Goal: Task Accomplishment & Management: Manage account settings

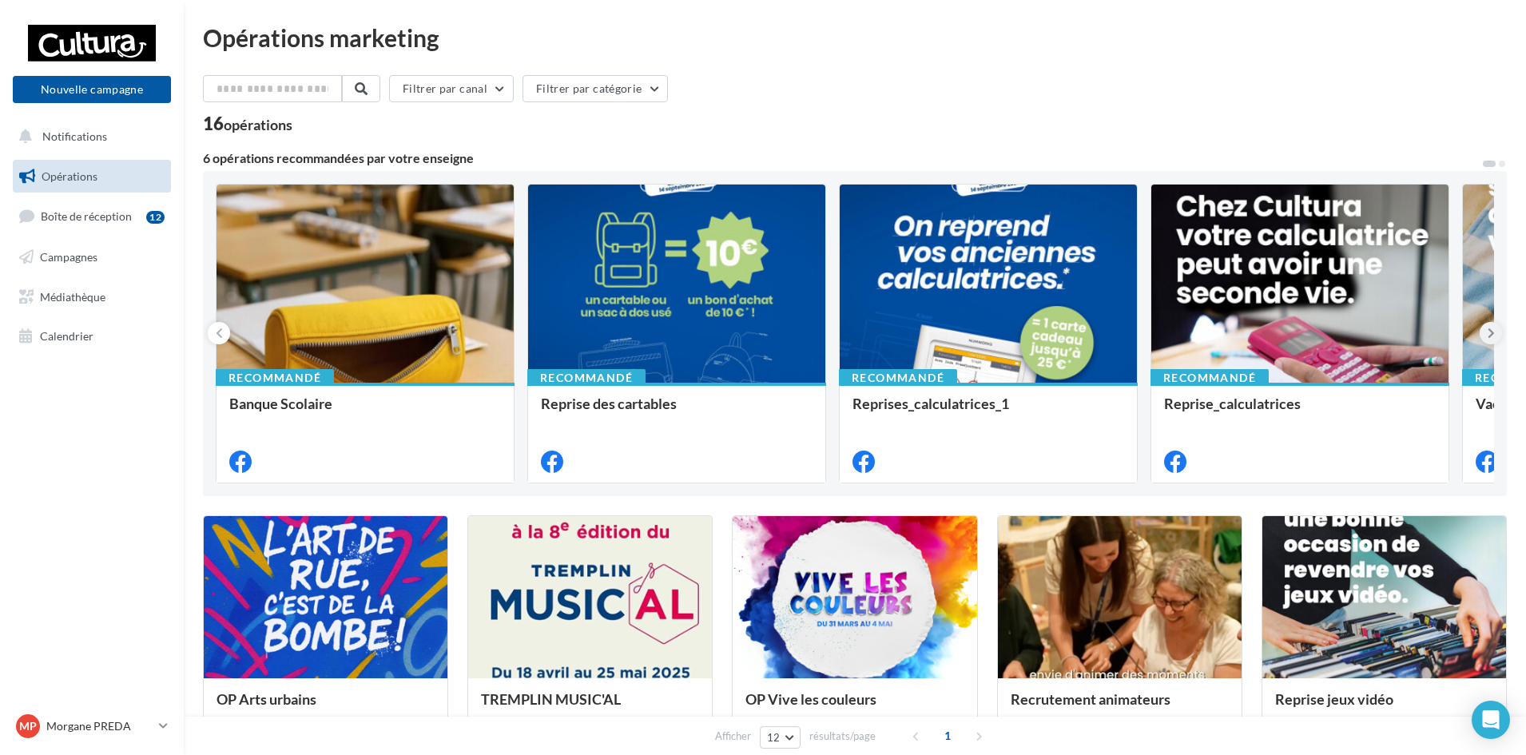
click at [1489, 332] on icon at bounding box center [1491, 333] width 7 height 16
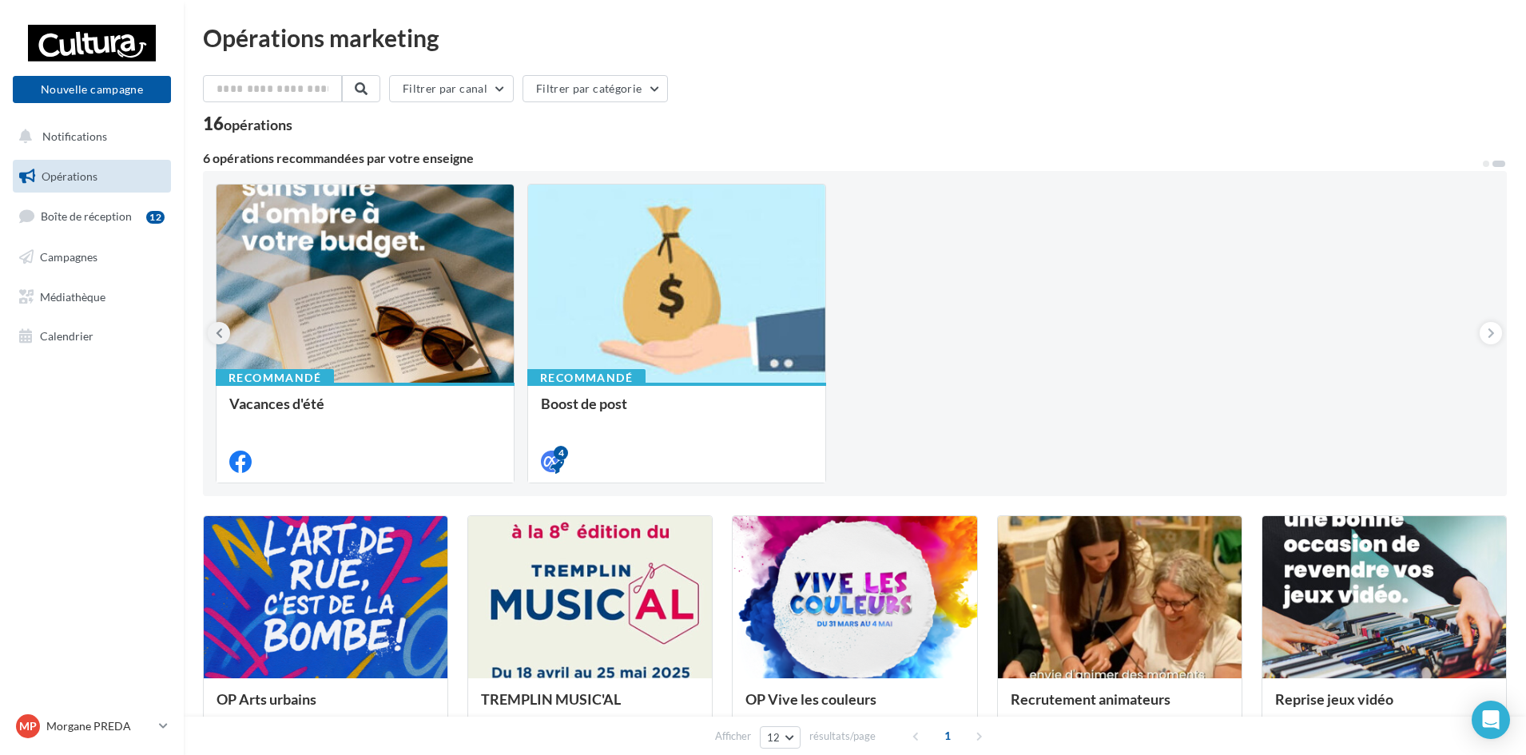
click at [224, 337] on button at bounding box center [219, 333] width 22 height 22
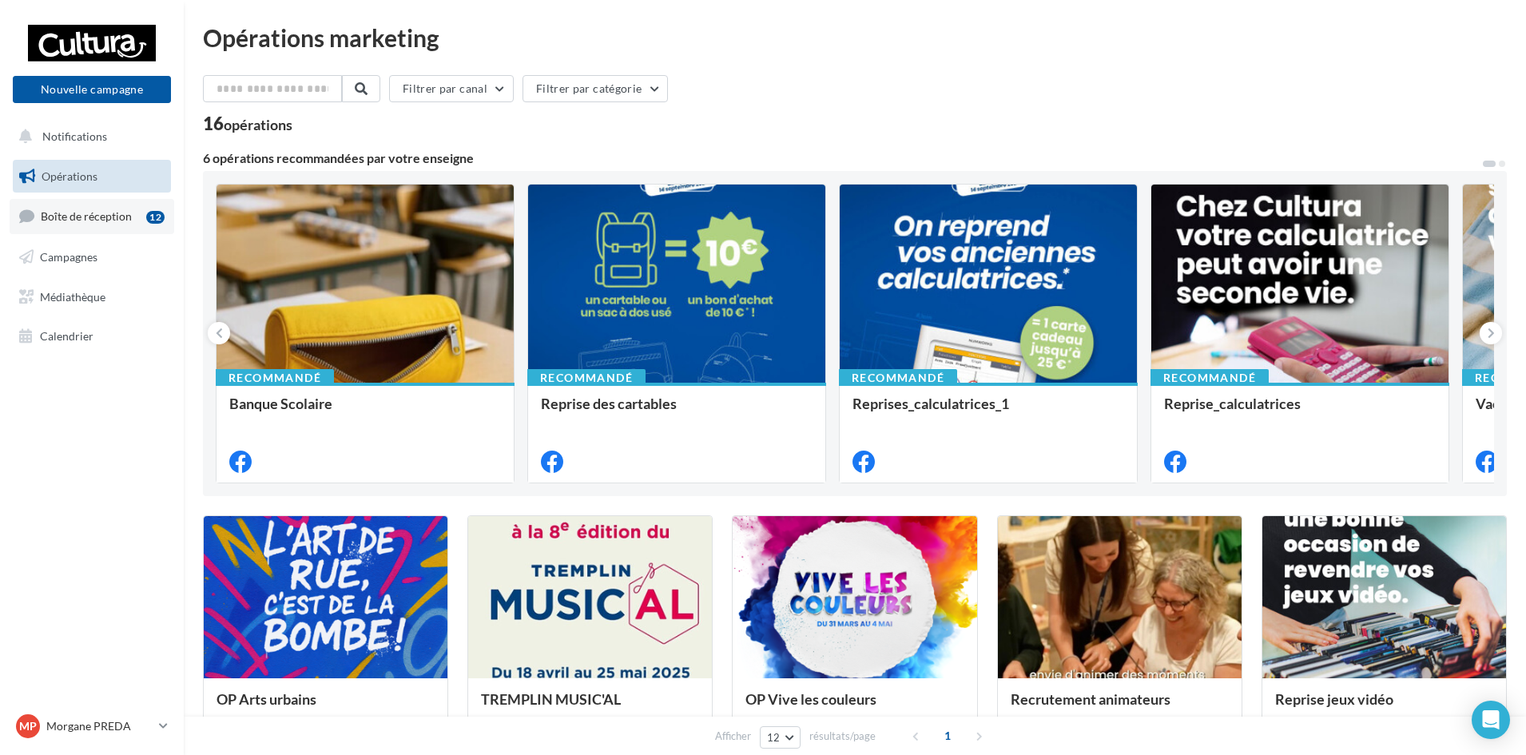
click at [82, 217] on span "Boîte de réception" at bounding box center [86, 216] width 91 height 14
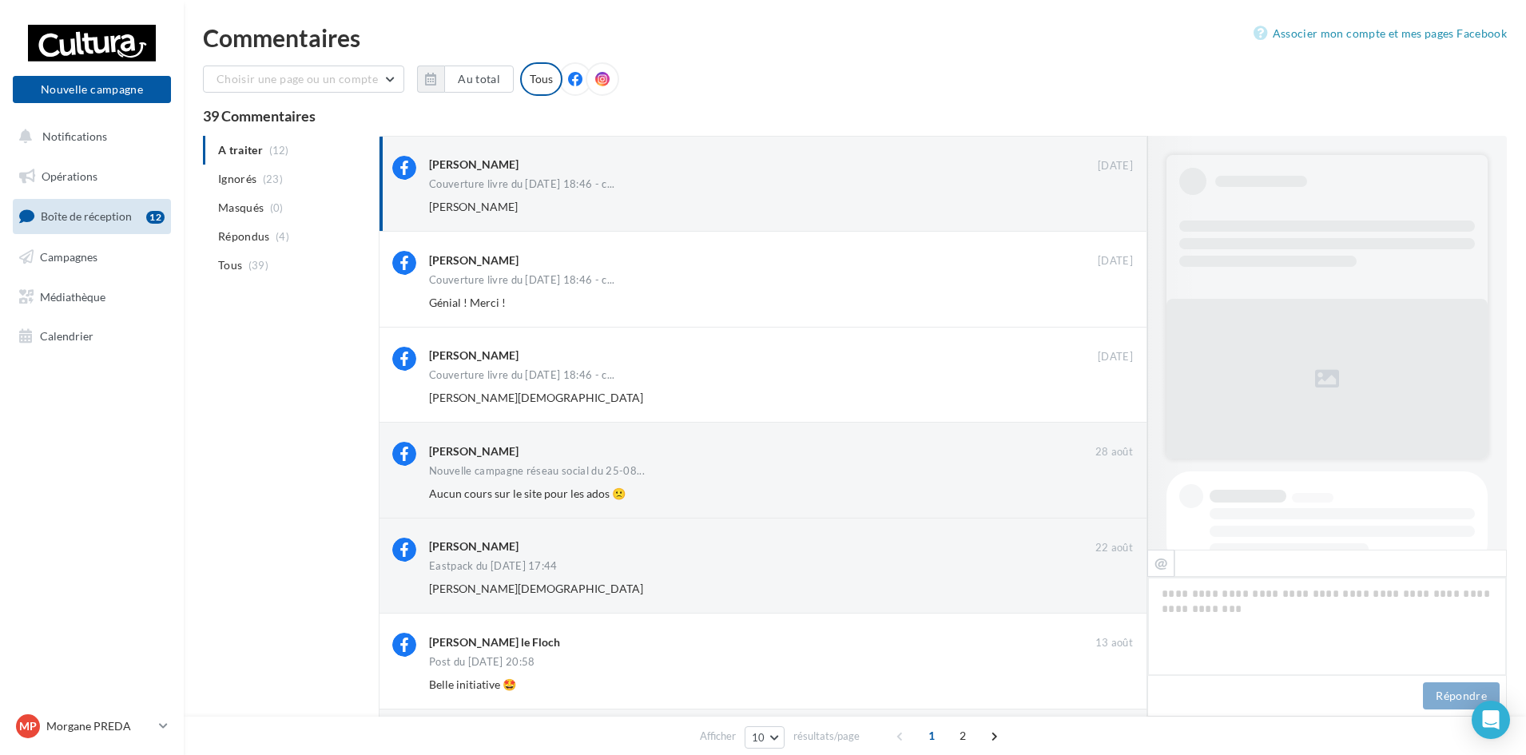
scroll to position [346, 0]
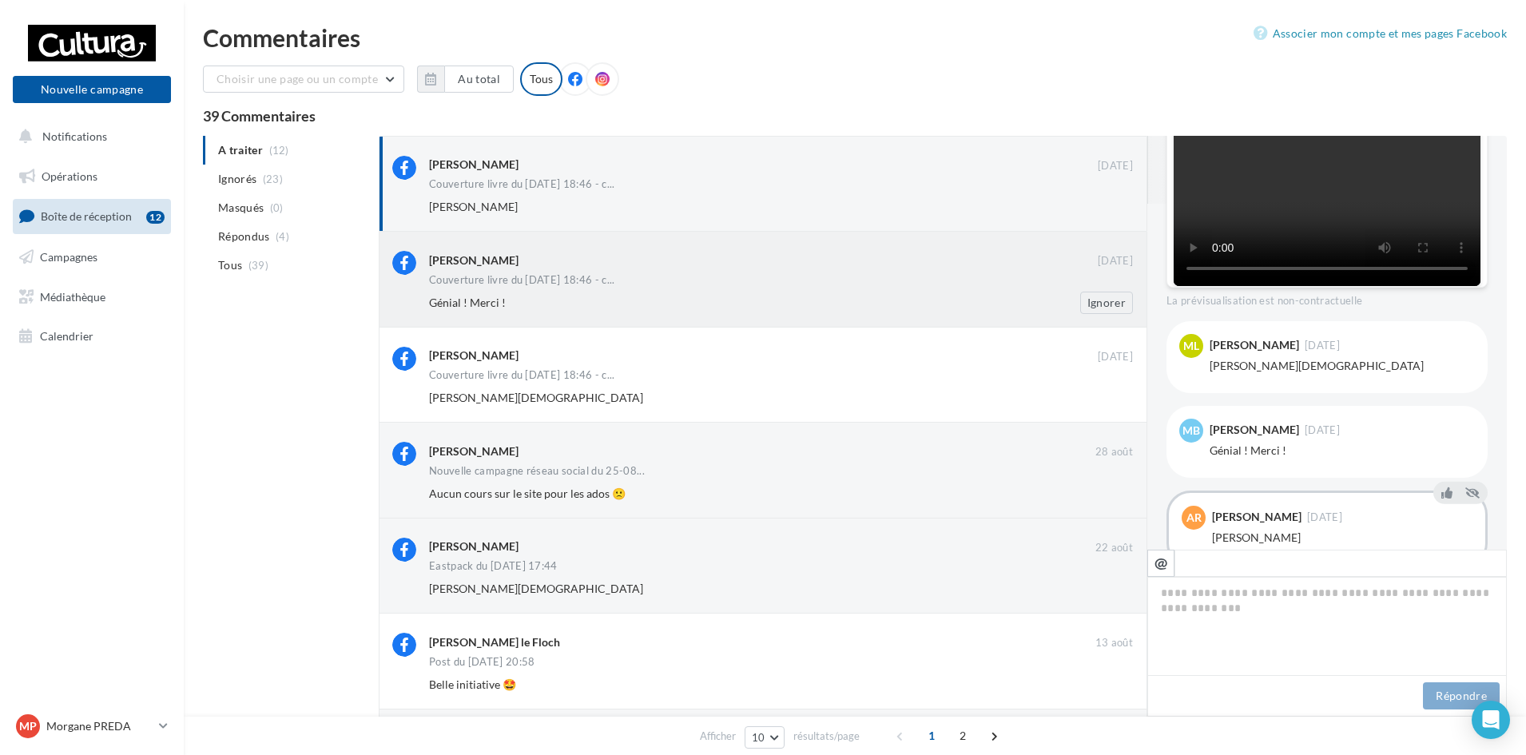
click at [670, 297] on div "Génial ! Merci !" at bounding box center [729, 303] width 600 height 16
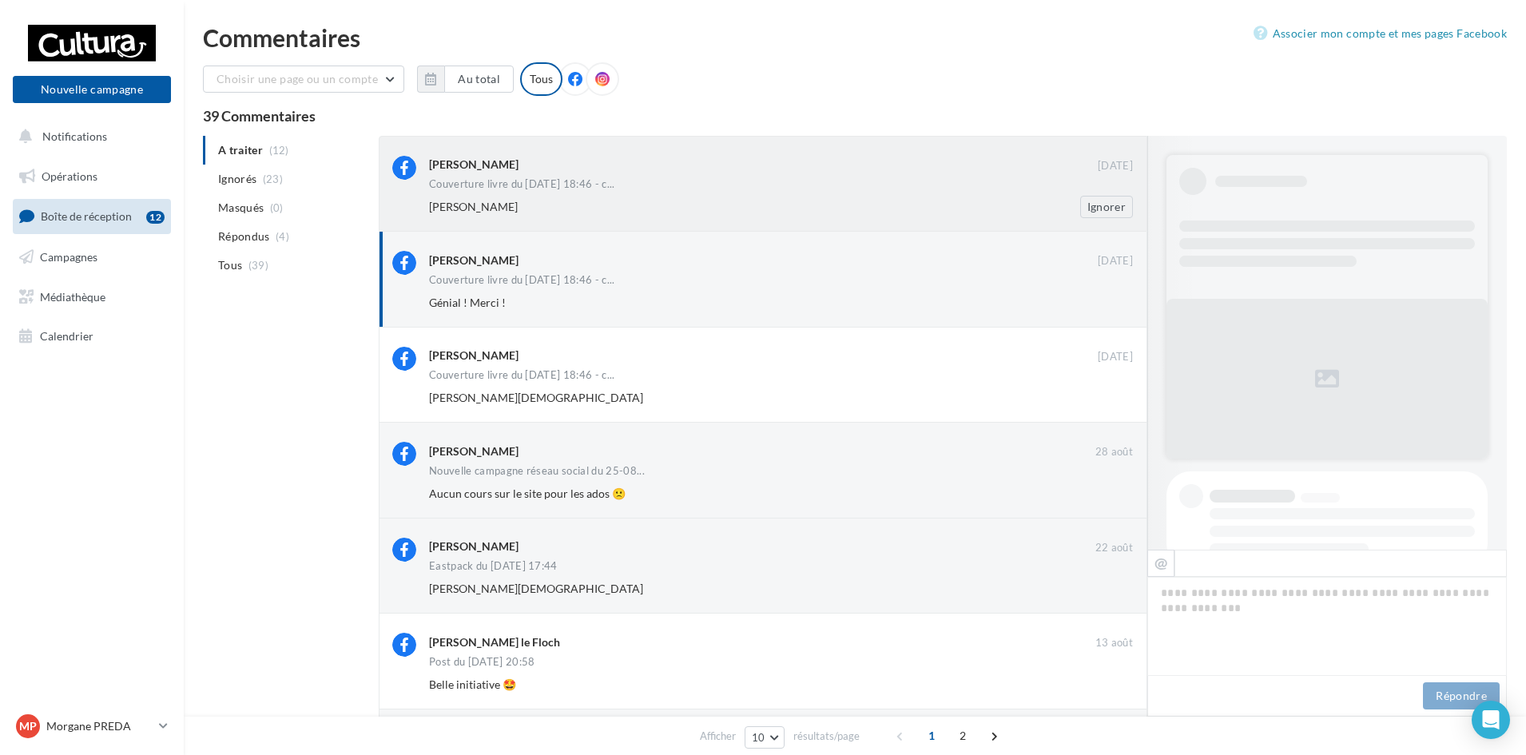
click at [710, 168] on div "[PERSON_NAME]" at bounding box center [763, 164] width 669 height 17
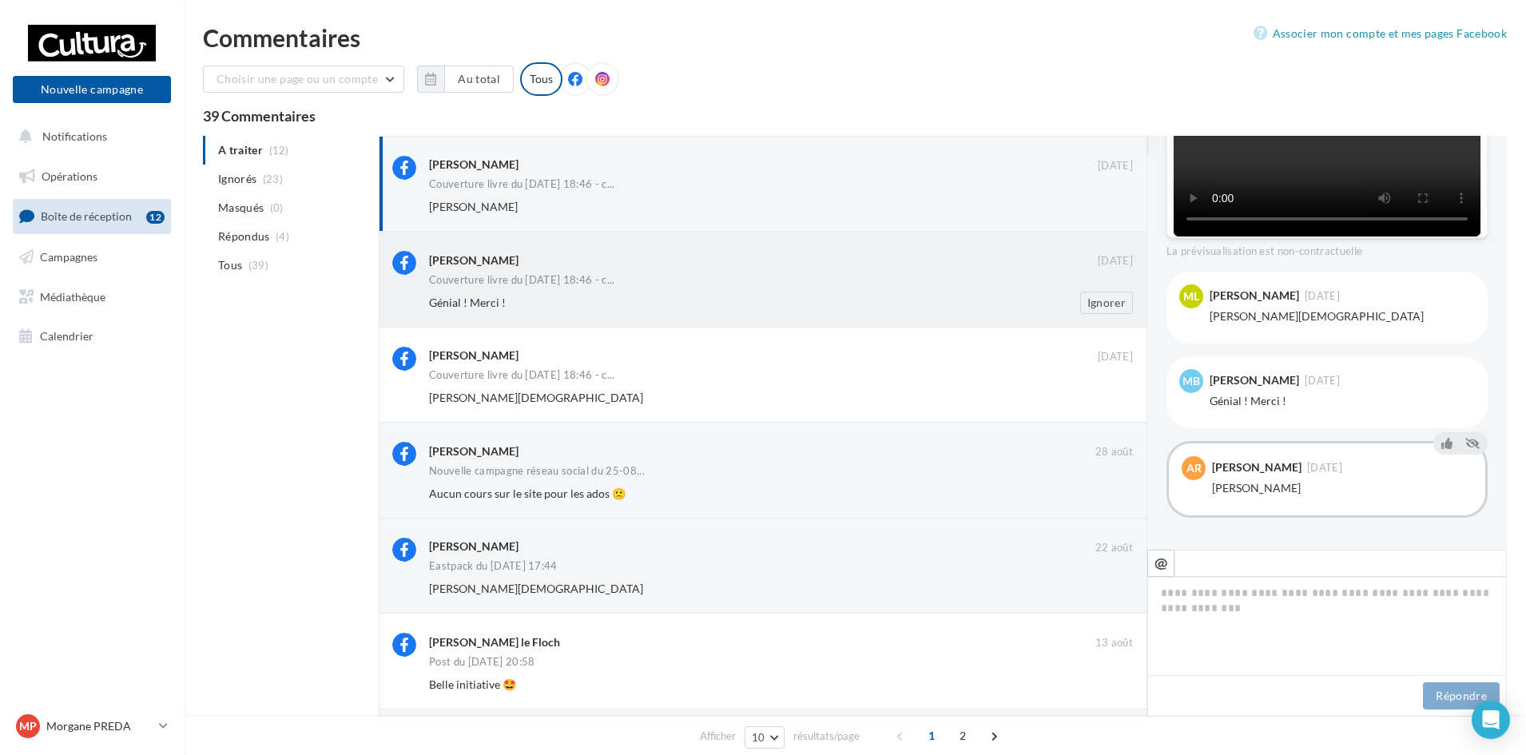
click at [680, 290] on div "[PERSON_NAME] [DATE] Couverture livre du [DATE] 18:46 - c... Génial ! Merci ! I…" at bounding box center [781, 282] width 704 height 62
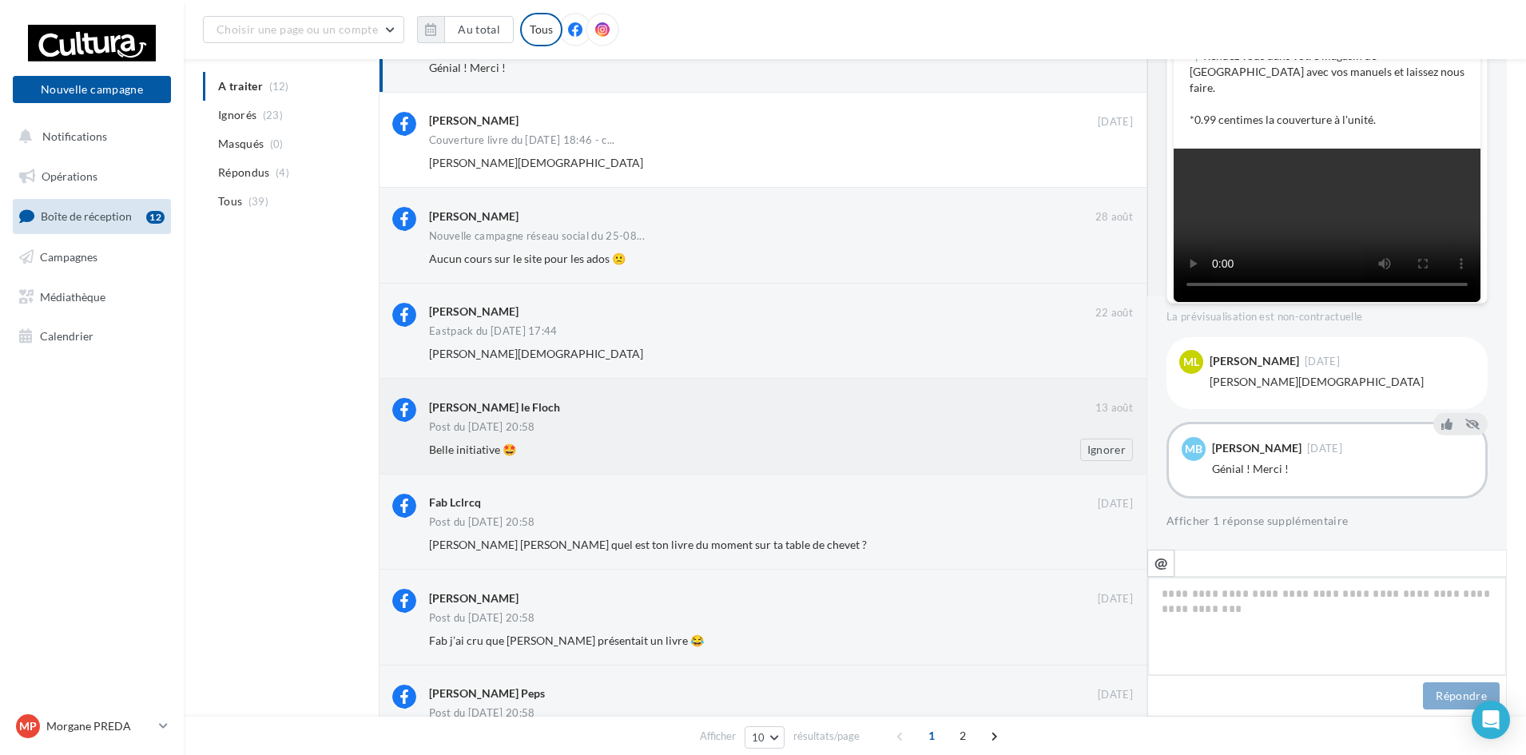
scroll to position [320, 0]
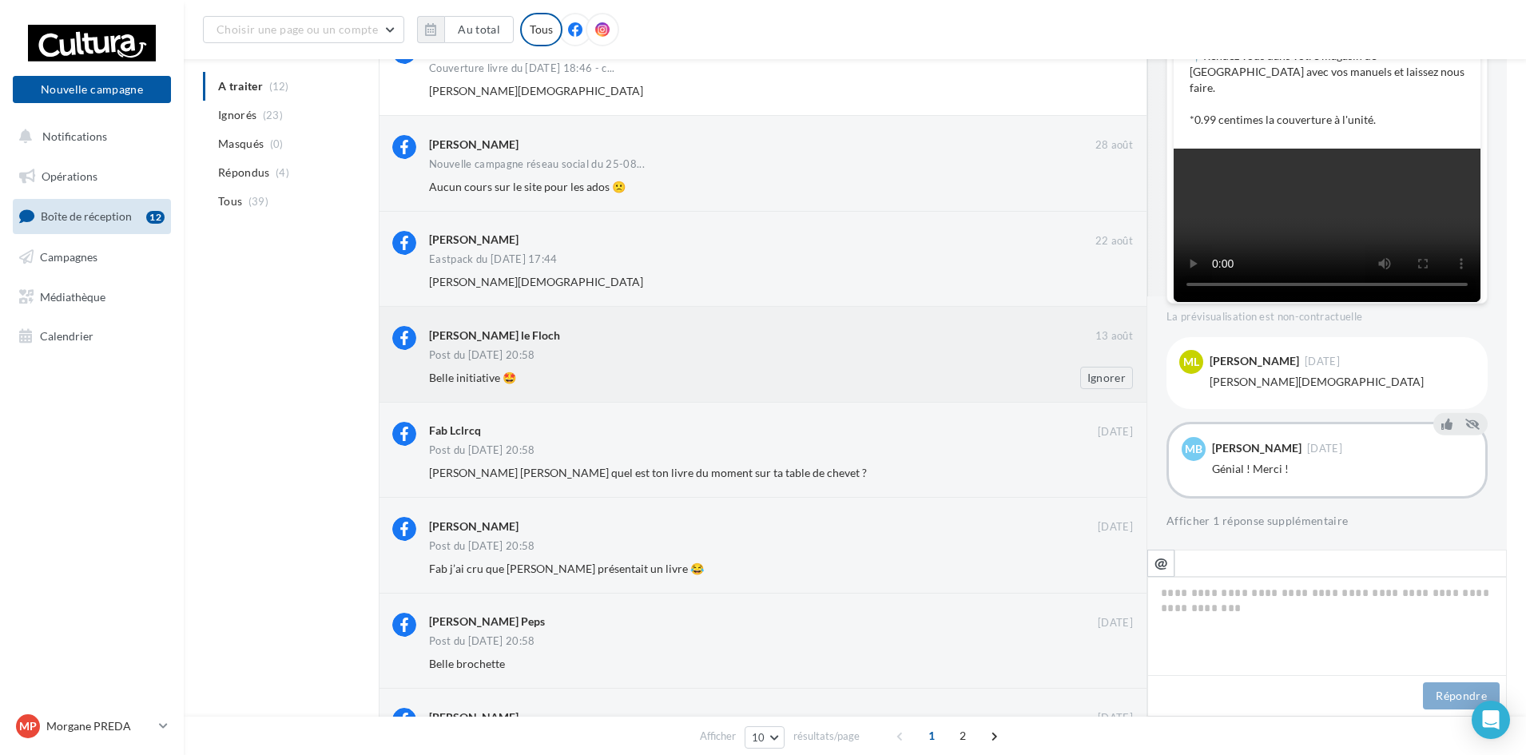
click at [604, 328] on div "[PERSON_NAME] le Floch" at bounding box center [762, 334] width 666 height 17
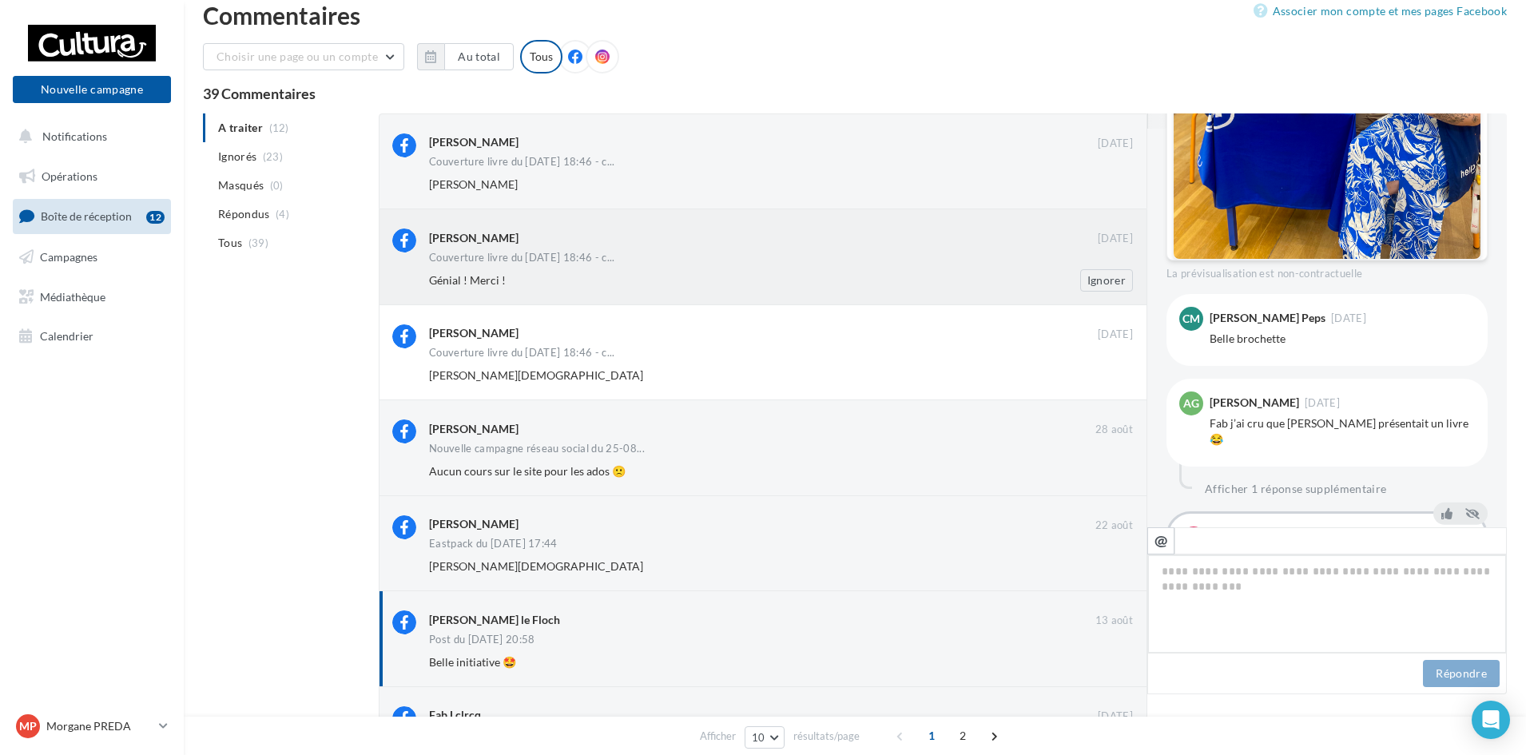
scroll to position [0, 0]
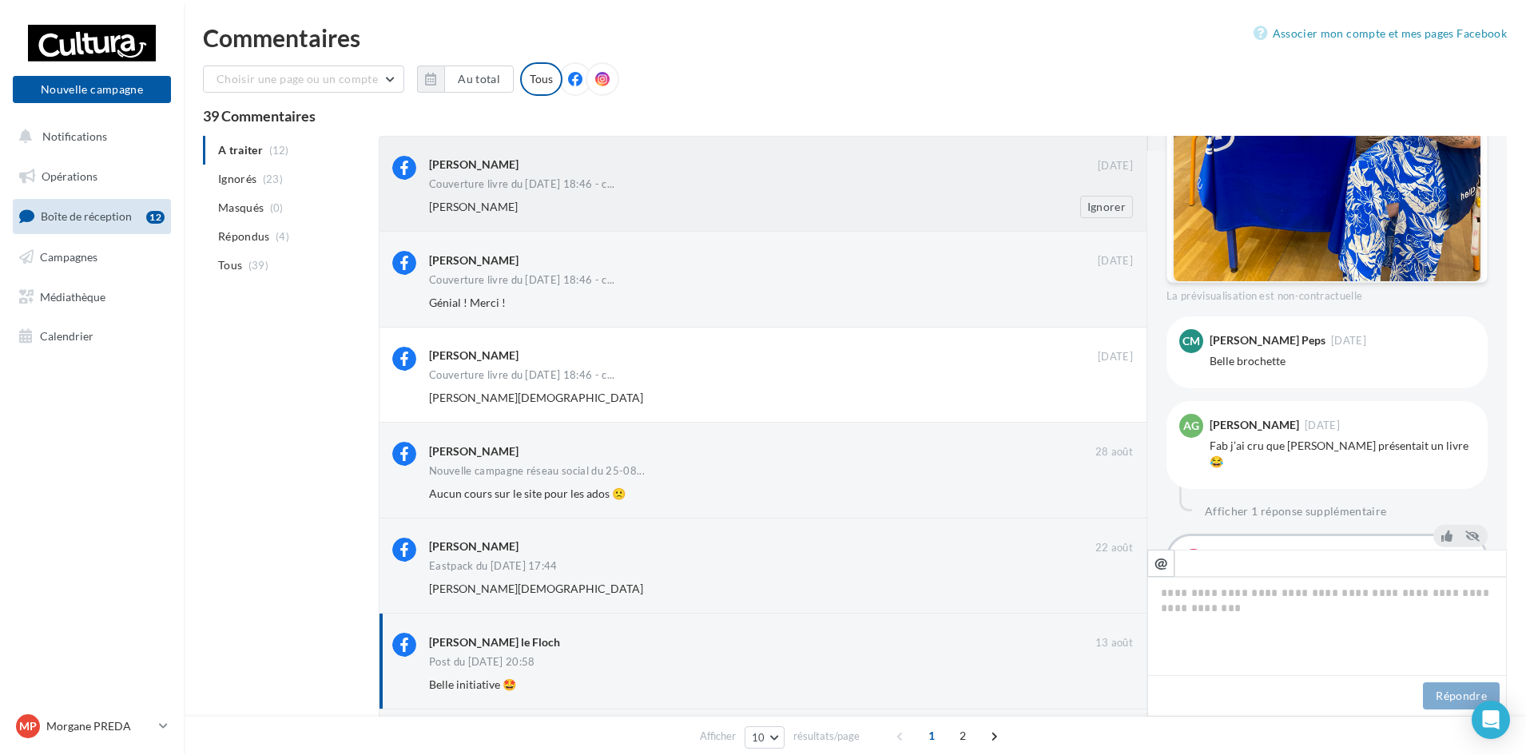
click at [658, 209] on div "[PERSON_NAME]" at bounding box center [729, 207] width 600 height 16
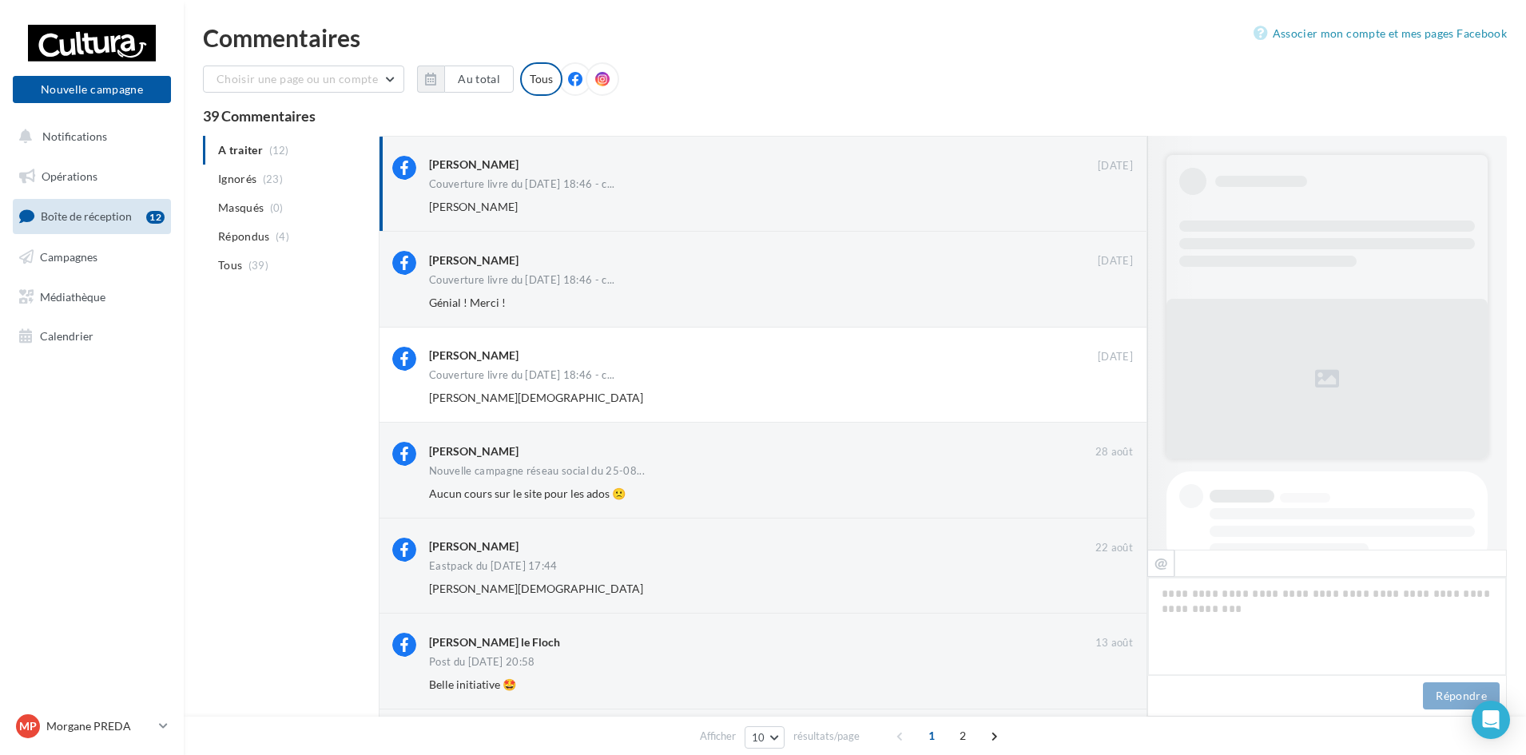
scroll to position [459, 0]
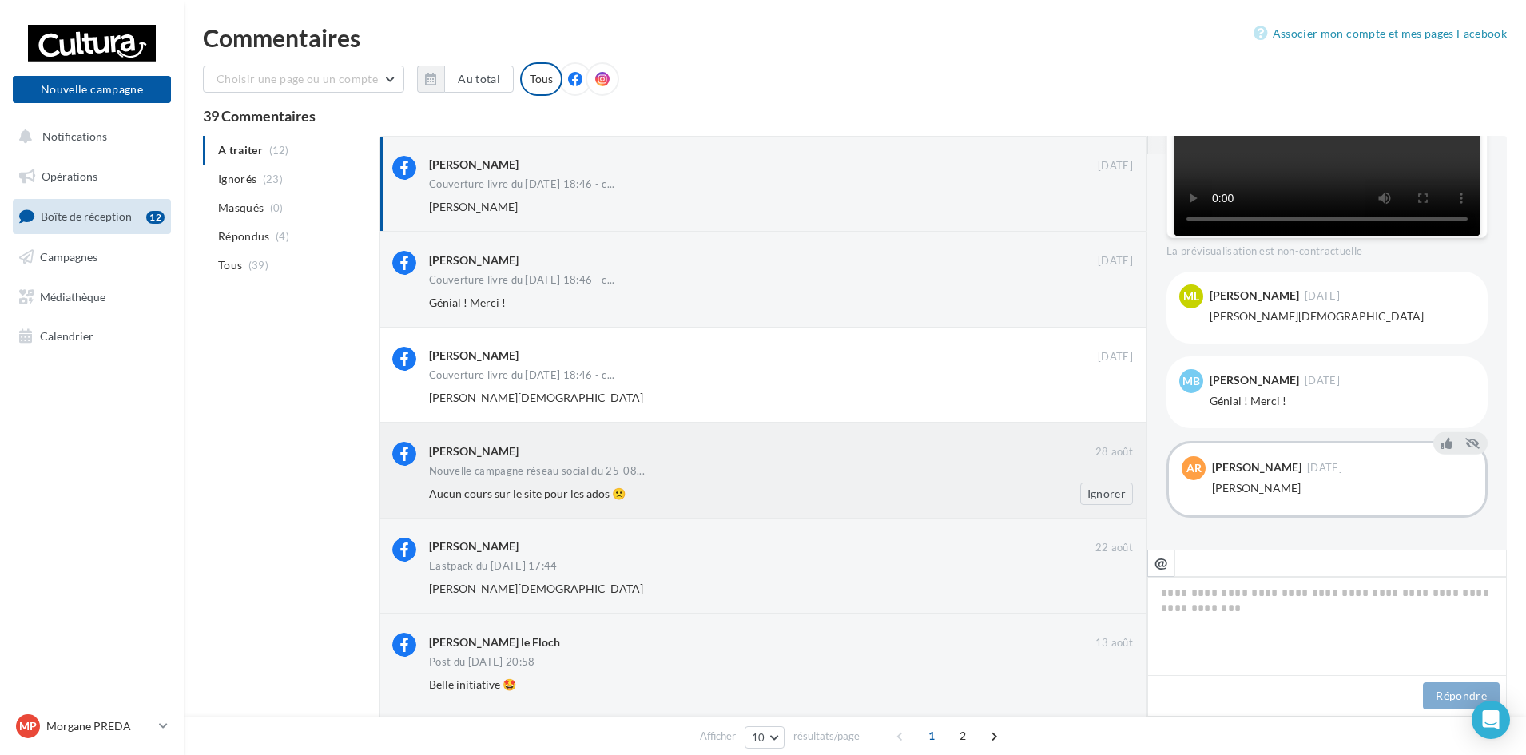
click at [641, 468] on div "Nouvelle campagne réseau social du 25-08..." at bounding box center [781, 473] width 704 height 14
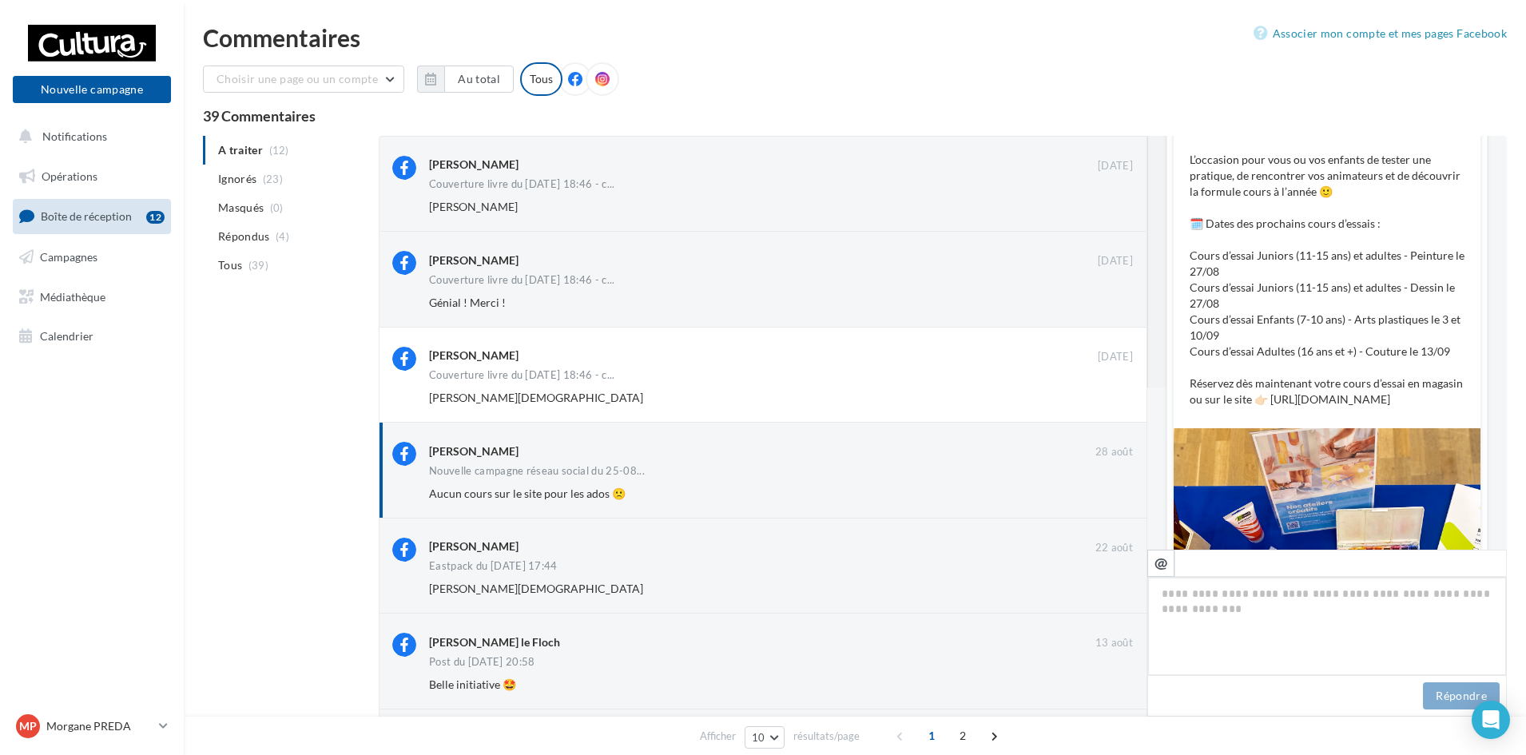
scroll to position [160, 0]
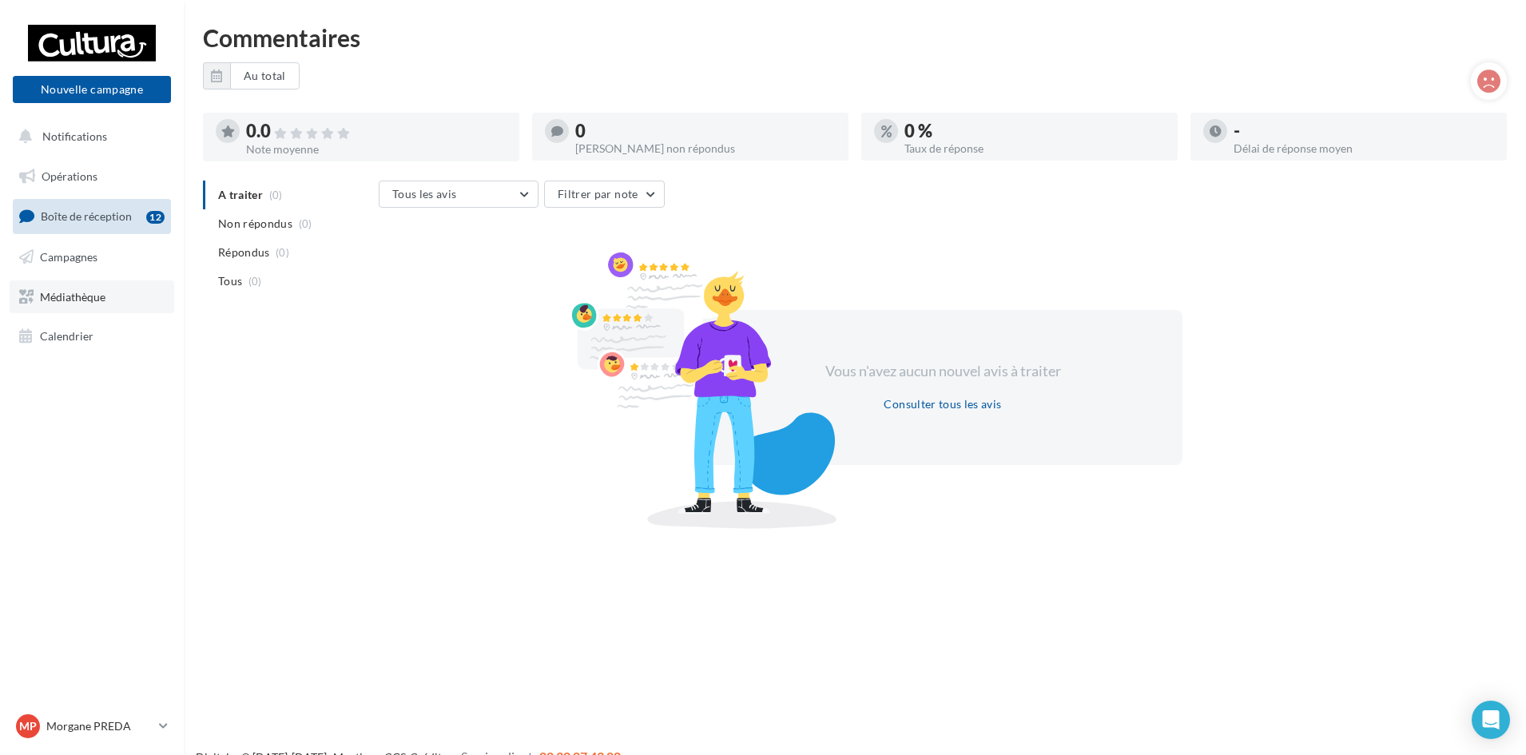
click at [113, 285] on link "Médiathèque" at bounding box center [92, 297] width 165 height 34
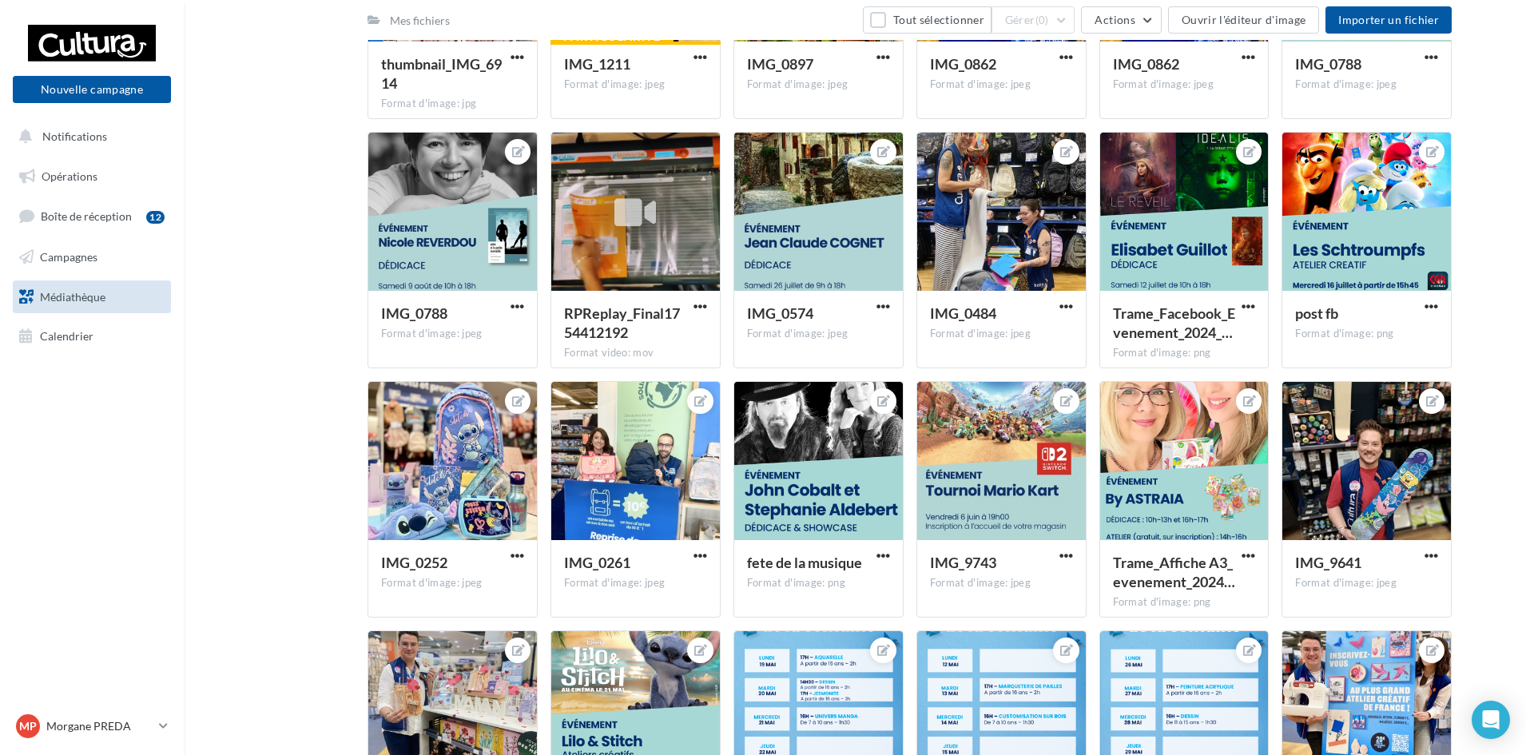
scroll to position [565, 0]
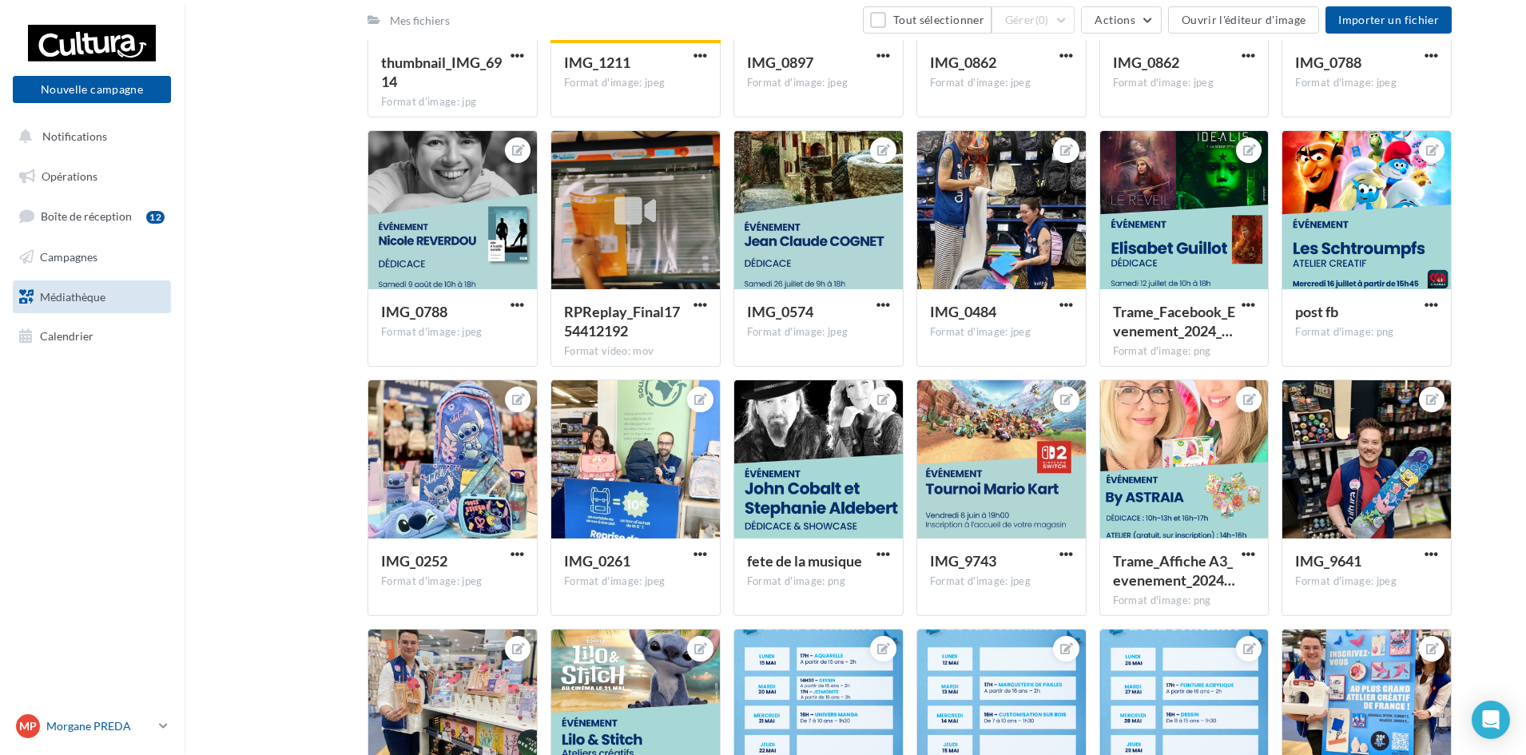
click at [93, 726] on p "Morgane PREDA" at bounding box center [99, 726] width 106 height 16
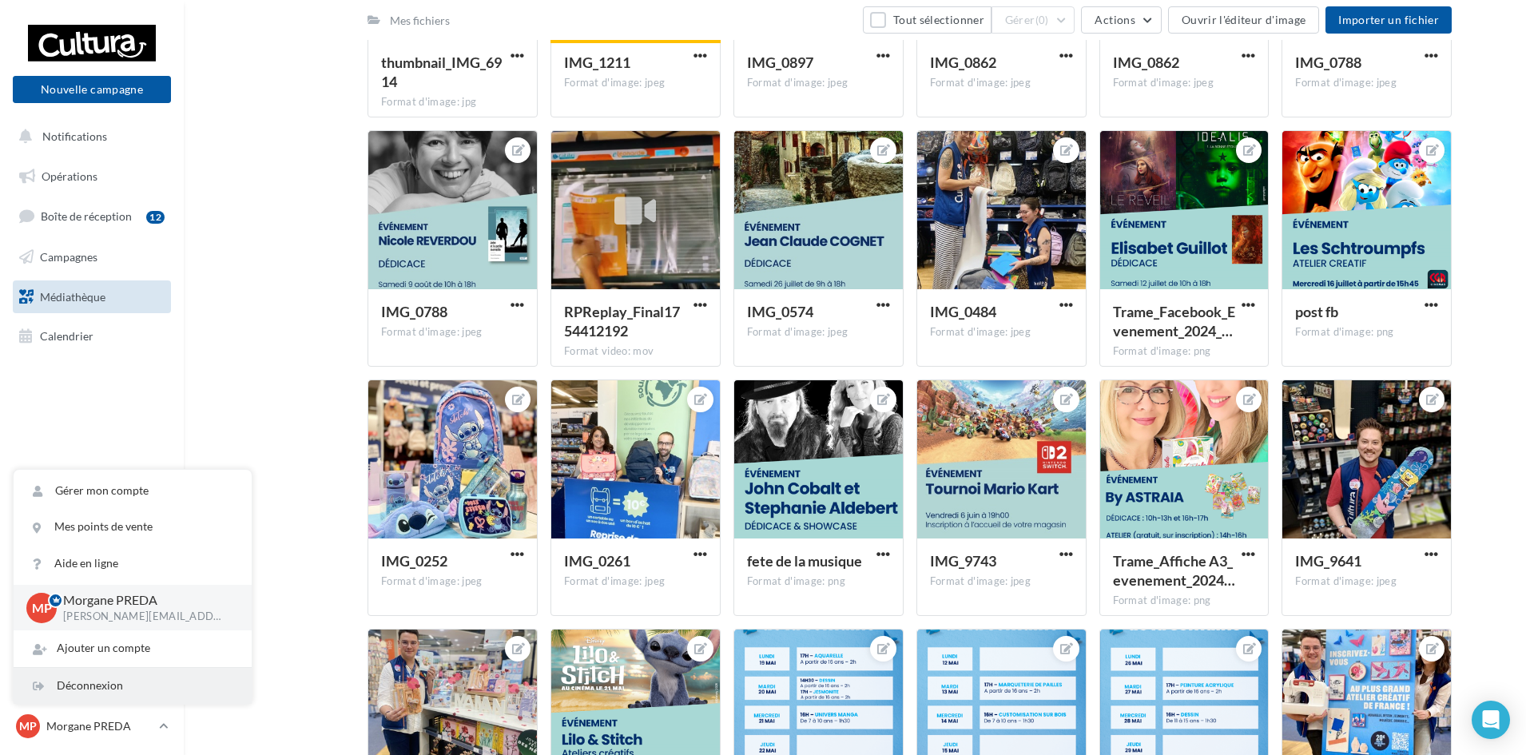
click at [88, 694] on div "Déconnexion" at bounding box center [133, 686] width 238 height 36
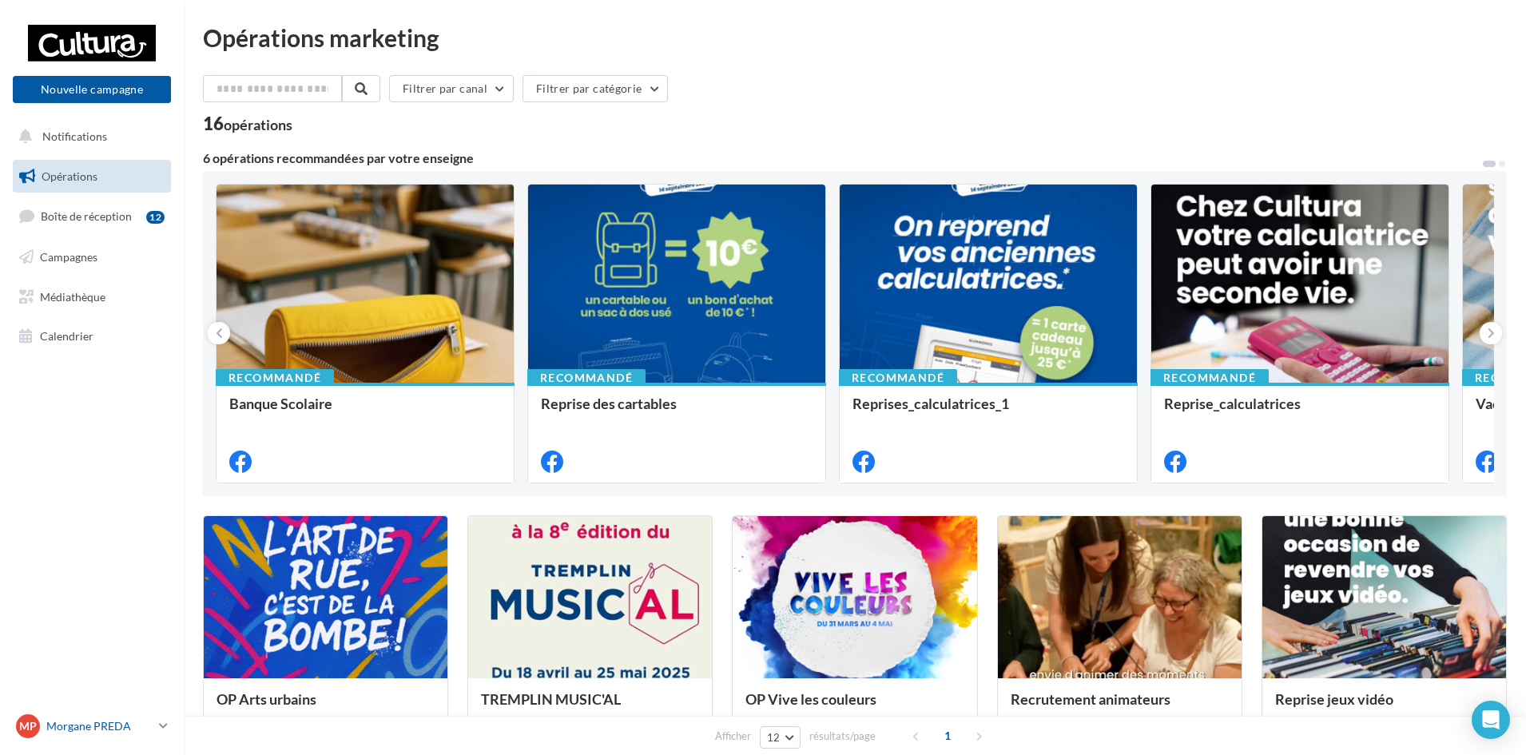
click at [153, 718] on p "Morgane PREDA" at bounding box center [99, 726] width 106 height 16
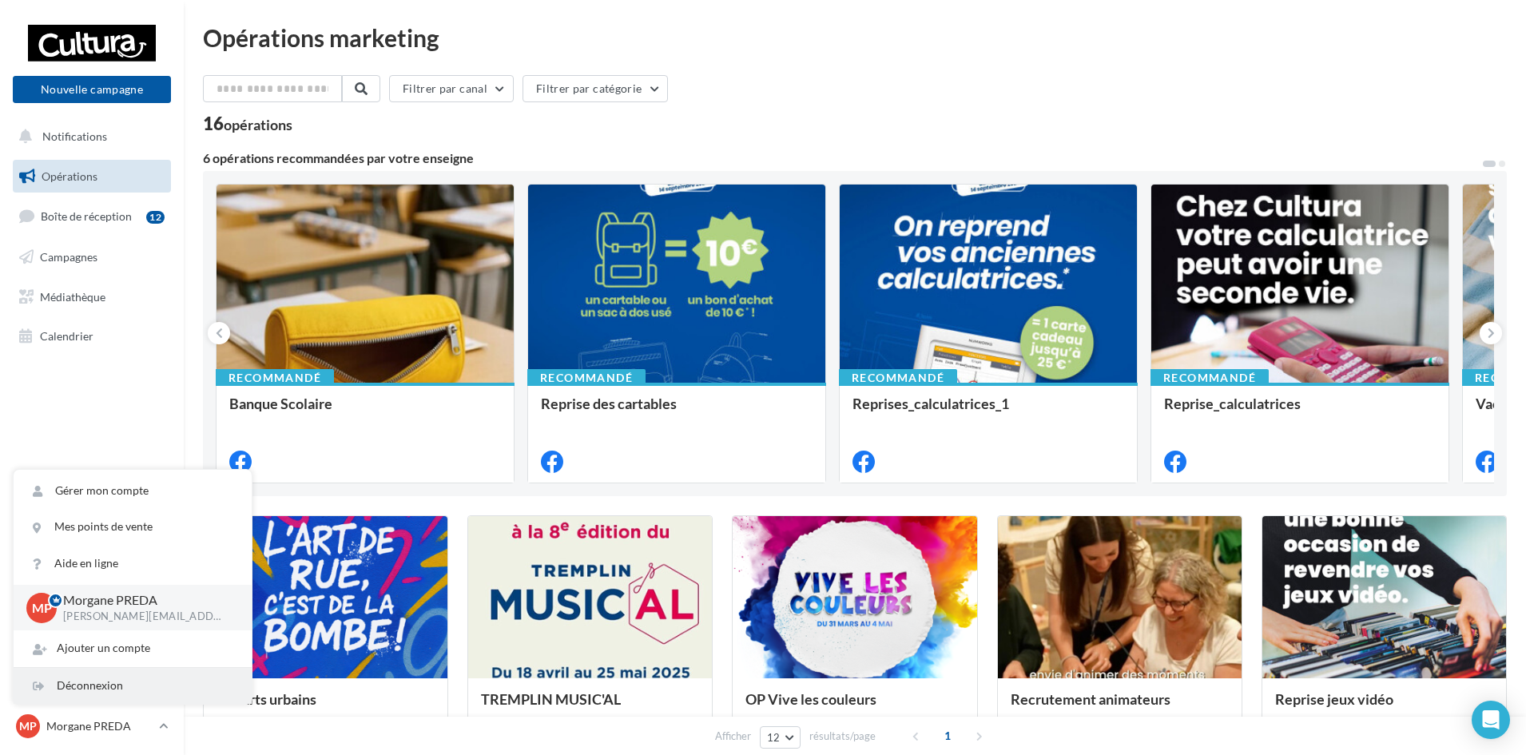
click at [91, 693] on div "Déconnexion" at bounding box center [133, 686] width 238 height 36
